Goal: Use online tool/utility: Utilize a website feature to perform a specific function

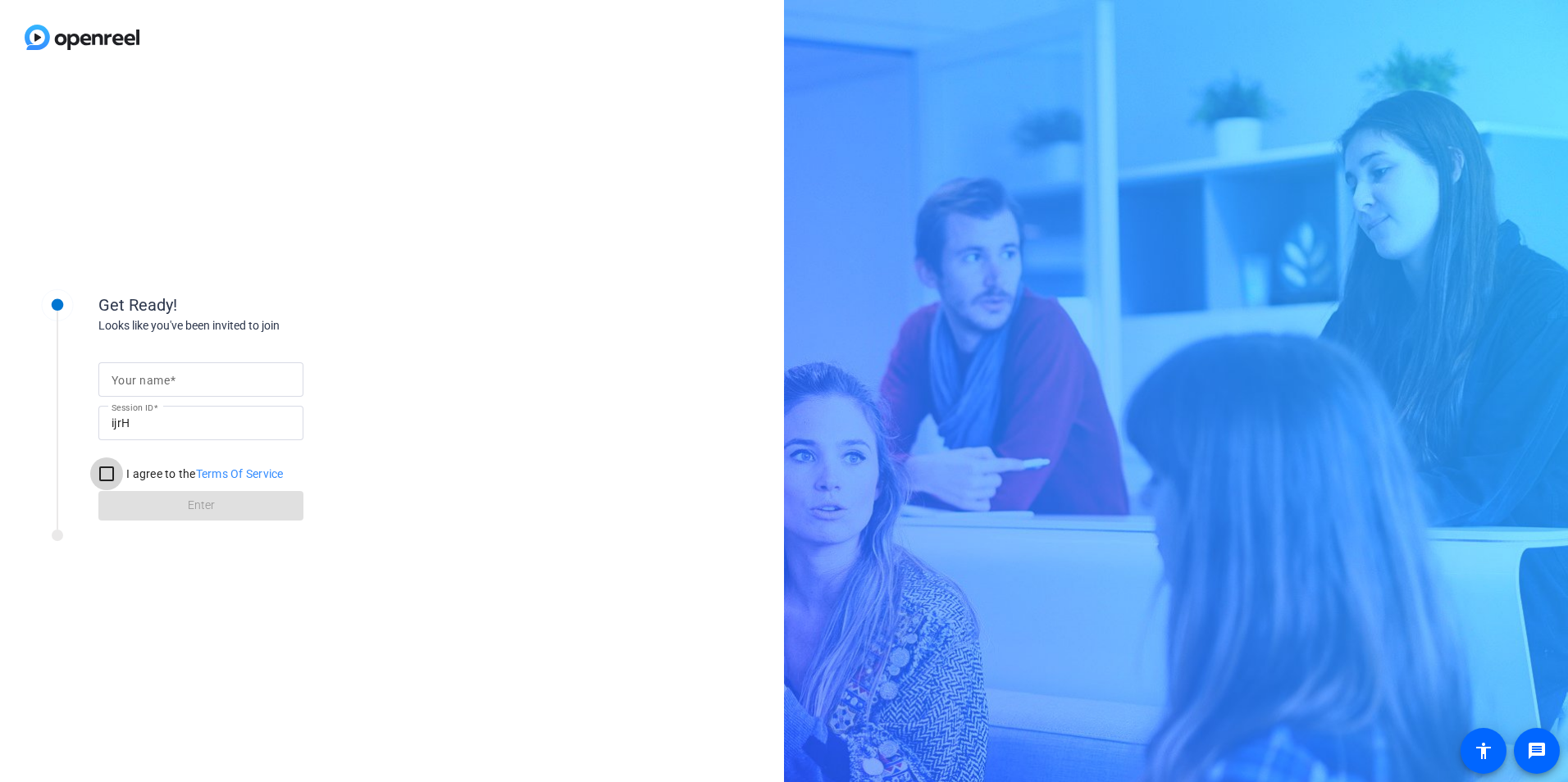
click at [111, 476] on input "I agree to the Terms Of Service" at bounding box center [106, 474] width 33 height 33
checkbox input "true"
click at [172, 507] on form "Your name Session ID ijrH I agree to the Terms Of Service Enter" at bounding box center [201, 437] width 205 height 167
click at [221, 377] on input "Your name" at bounding box center [201, 379] width 179 height 19
type input "[PERSON_NAME]"
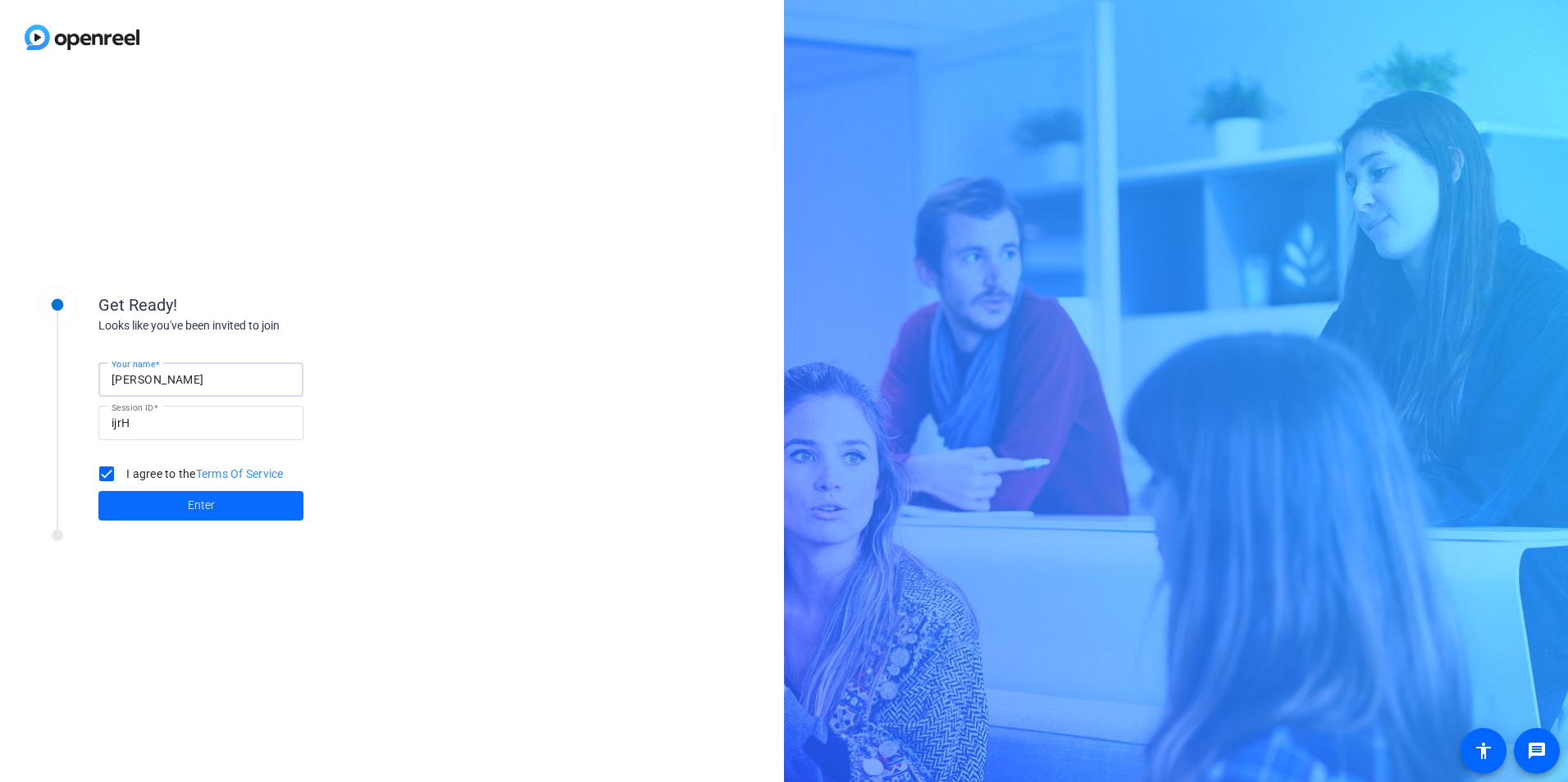
click at [189, 501] on span "Enter" at bounding box center [201, 506] width 27 height 17
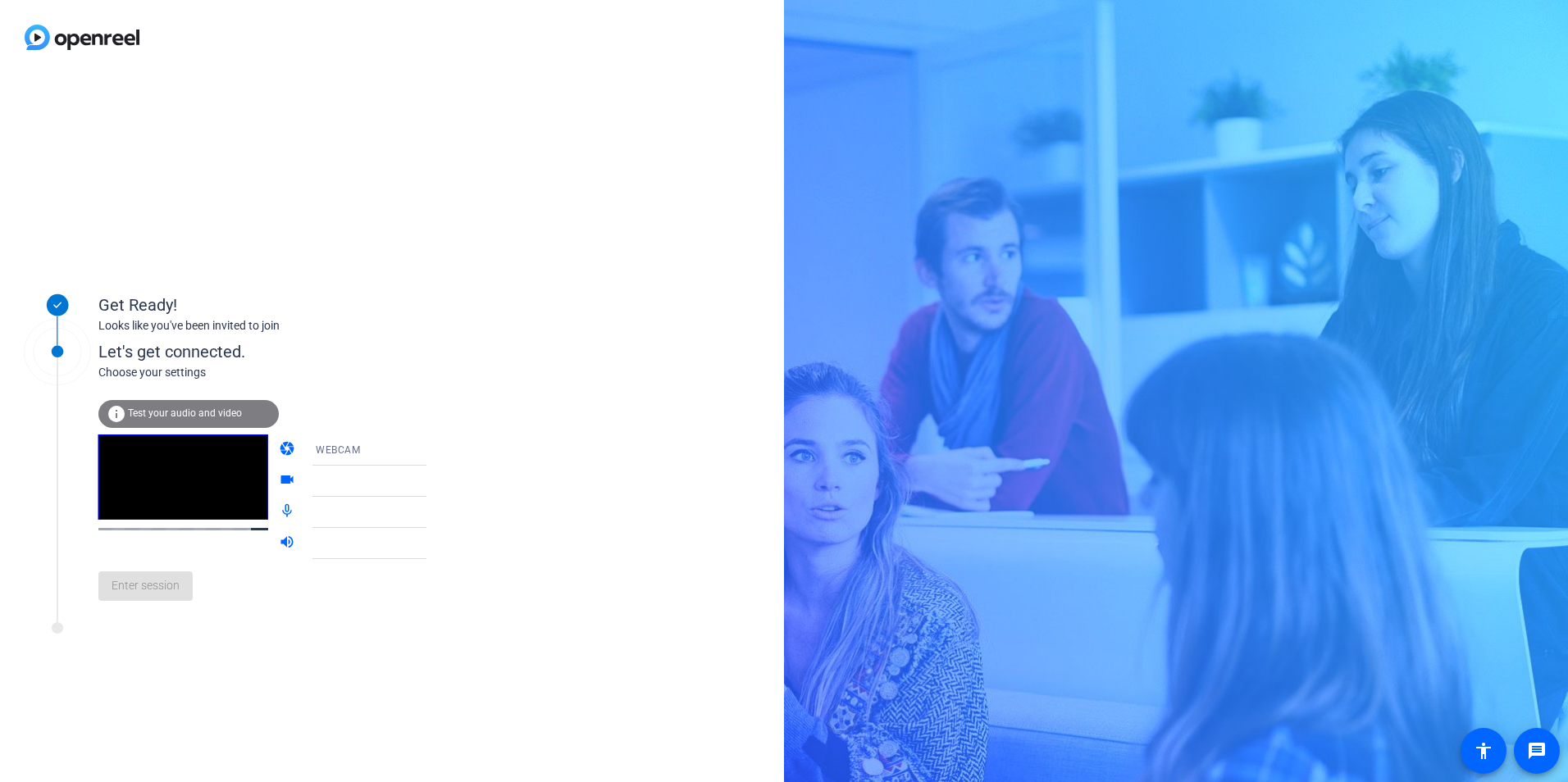
click at [212, 416] on span "Test your audio and video" at bounding box center [185, 413] width 114 height 12
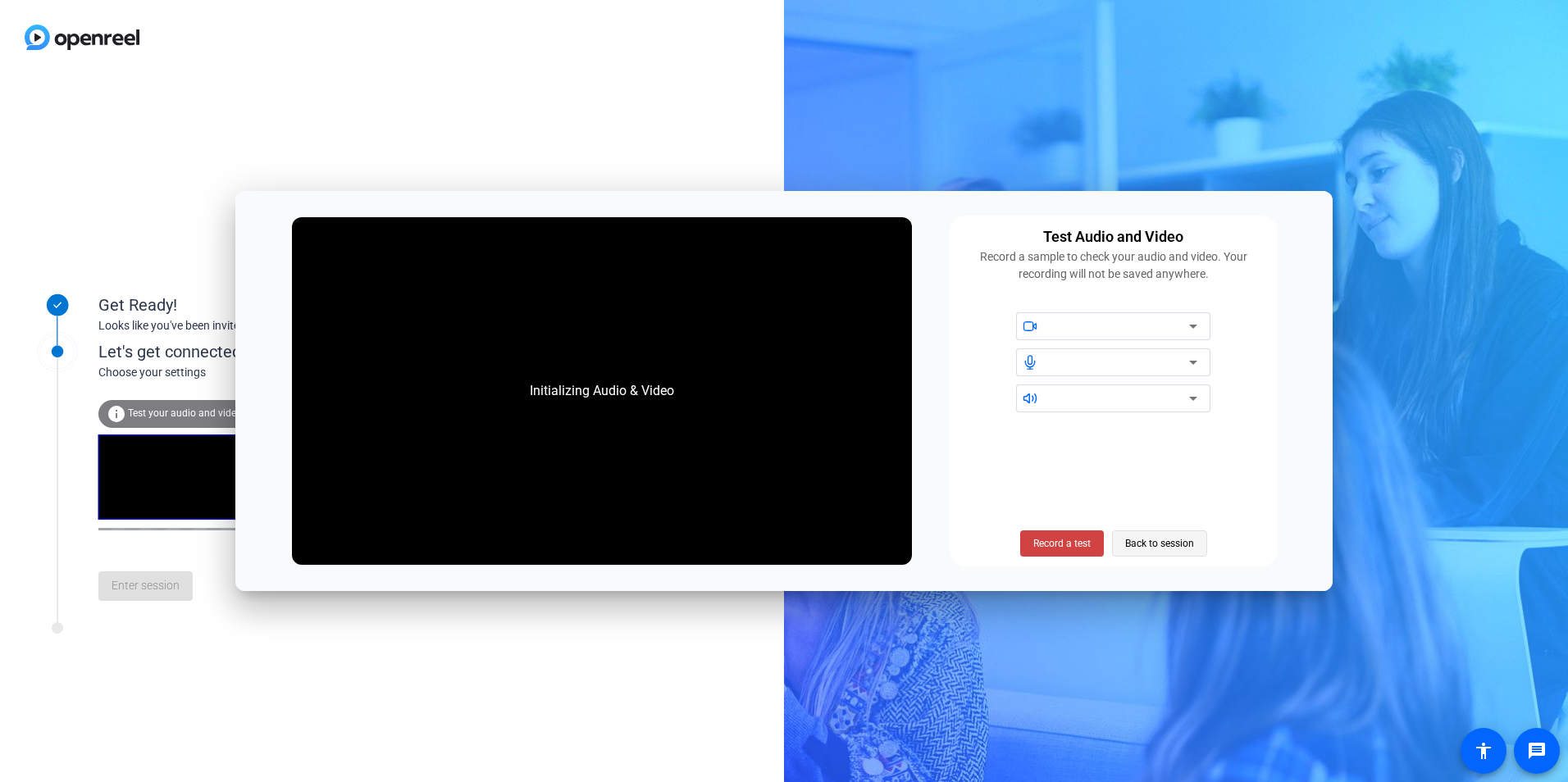
click at [1149, 549] on span "Back to session" at bounding box center [1160, 543] width 69 height 31
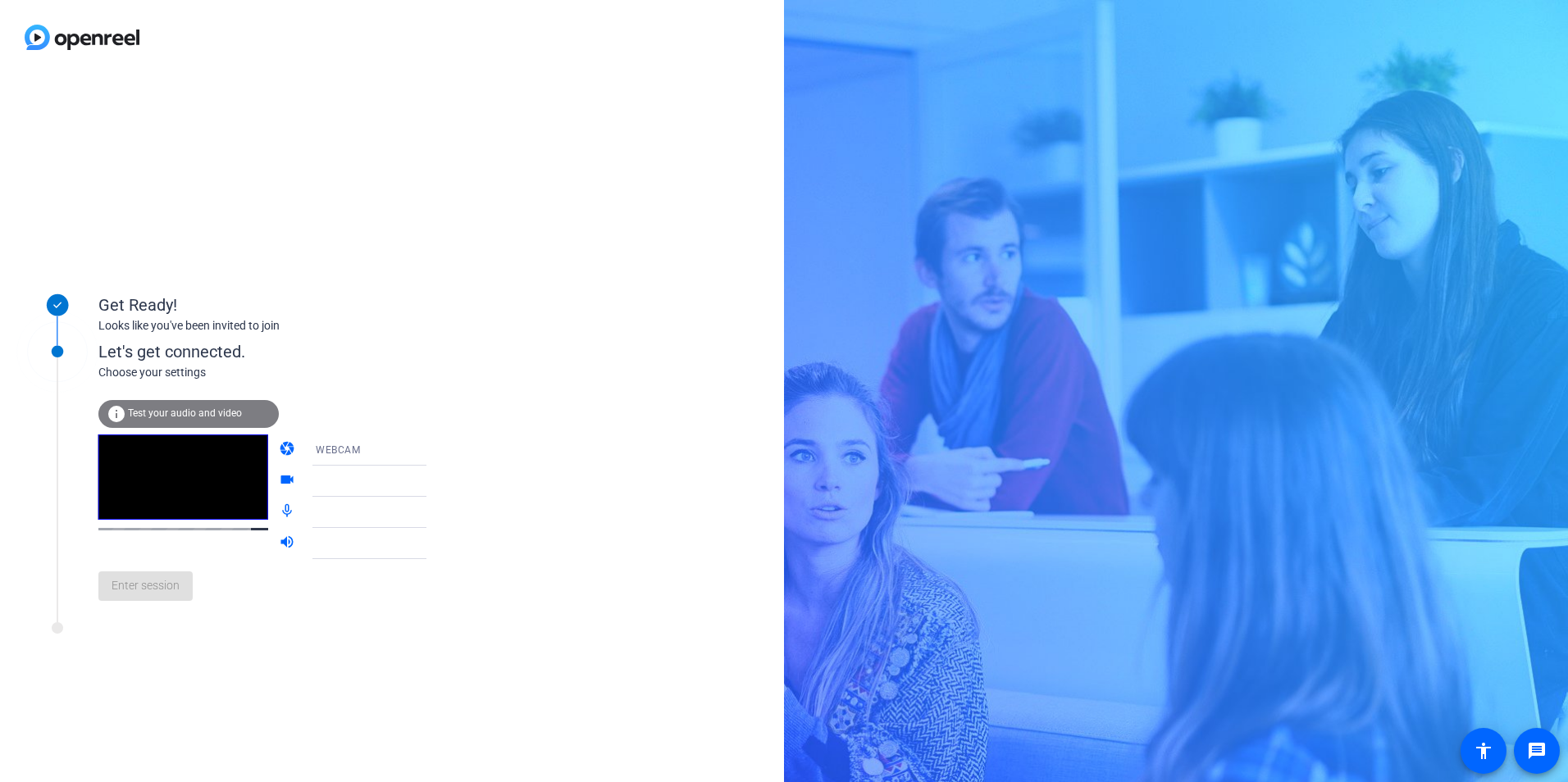
click at [142, 591] on div "Enter session" at bounding box center [279, 586] width 362 height 54
click at [177, 486] on video at bounding box center [183, 477] width 169 height 85
click at [165, 589] on span "Enter session" at bounding box center [145, 586] width 68 height 17
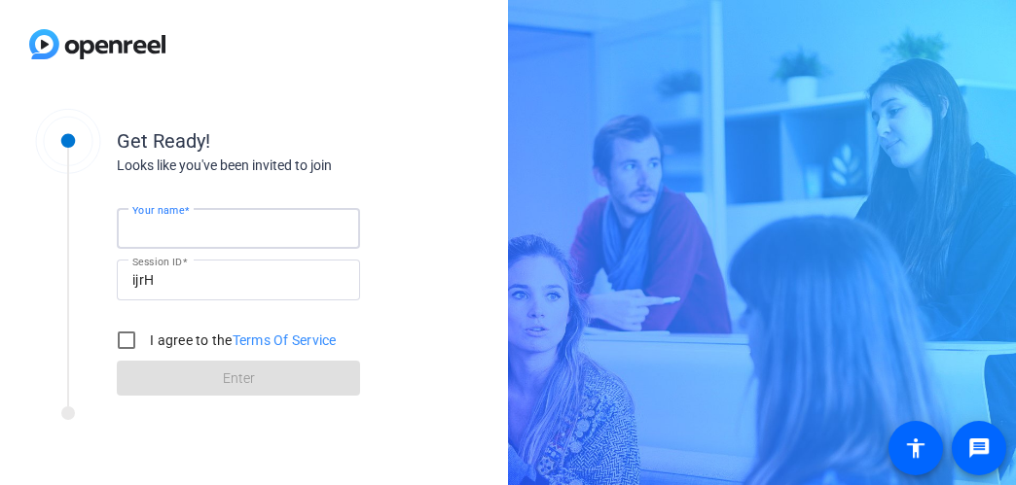
click at [215, 230] on input "Your name" at bounding box center [238, 228] width 212 height 23
type input "[PERSON_NAME]"
click at [118, 344] on input "I agree to the Terms Of Service" at bounding box center [126, 340] width 39 height 39
checkbox input "true"
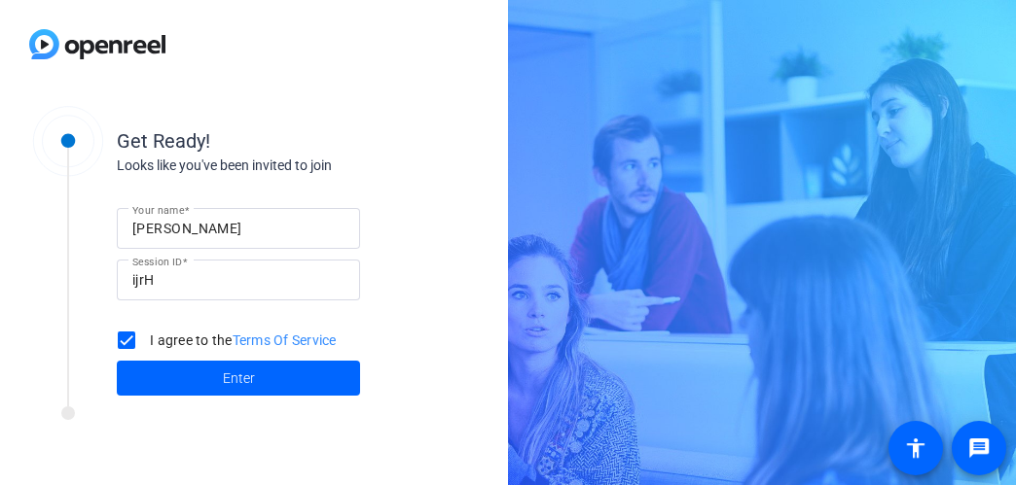
click at [180, 368] on span at bounding box center [238, 378] width 243 height 47
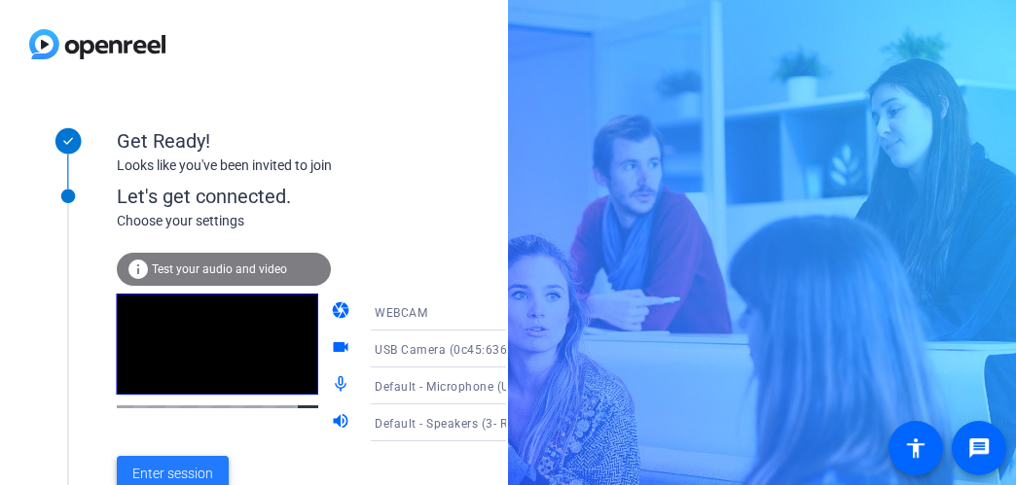
click at [165, 471] on span "Enter session" at bounding box center [172, 474] width 81 height 20
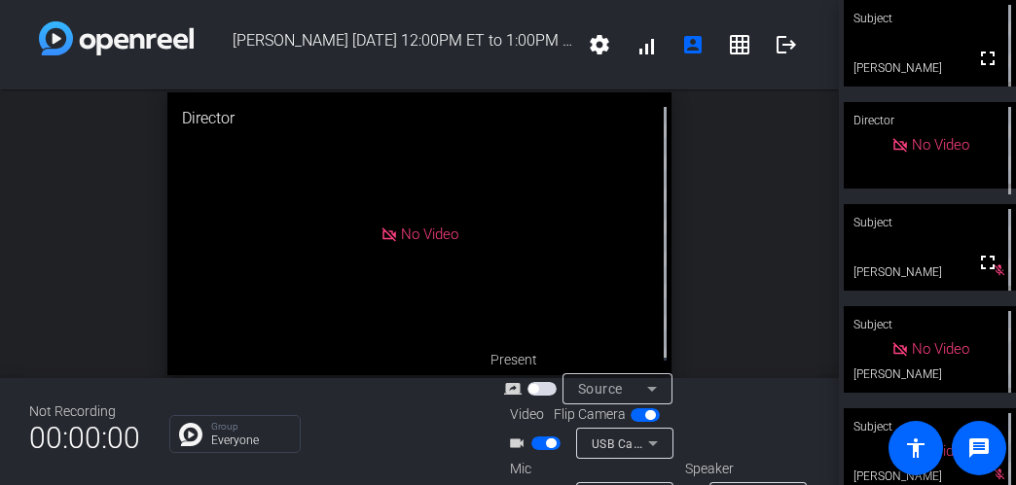
click at [900, 256] on video at bounding box center [929, 247] width 172 height 87
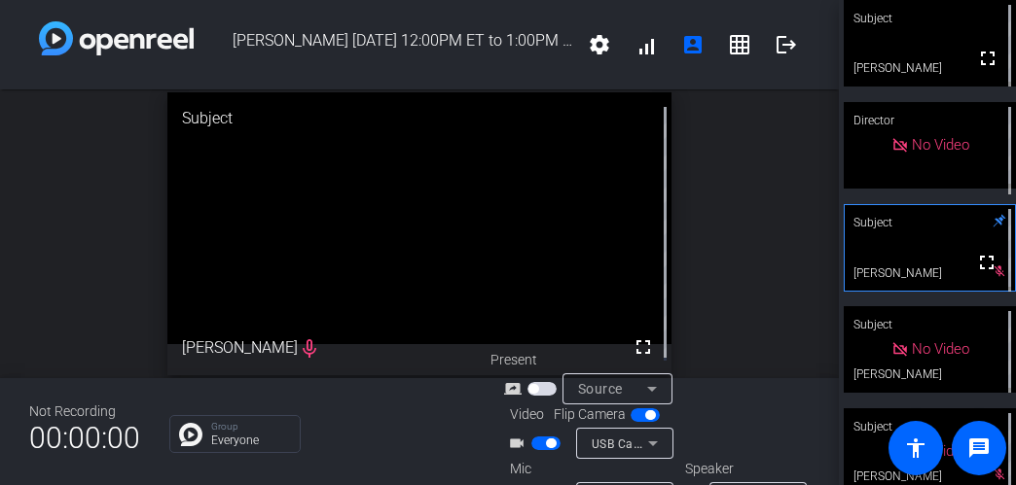
click at [633, 350] on div "Present screen_share_outline Source" at bounding box center [587, 377] width 195 height 54
click at [625, 289] on video at bounding box center [418, 218] width 503 height 252
click at [635, 350] on div "Present" at bounding box center [587, 360] width 195 height 20
